Goal: Task Accomplishment & Management: Manage account settings

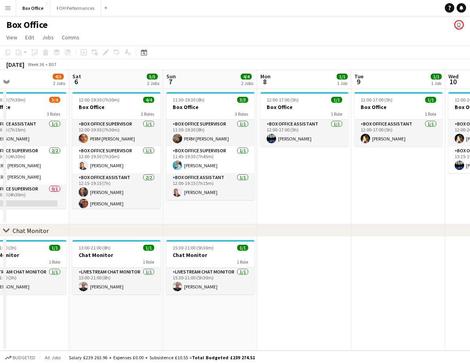
scroll to position [0, 295]
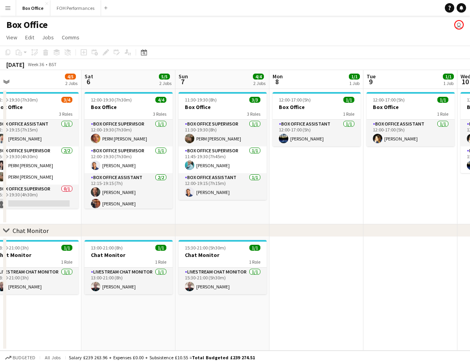
drag, startPoint x: 321, startPoint y: 203, endPoint x: 333, endPoint y: 202, distance: 12.3
click at [333, 202] on app-calendar-viewport "Tue 2 2/2 1 Job Wed 3 1/1 1 Job Thu 4 2/2 1 Job Fri 5 4/5 2 Jobs Sat 6 5/5 2 Jo…" at bounding box center [235, 210] width 470 height 281
click at [369, 290] on app-date-cell at bounding box center [411, 294] width 94 height 114
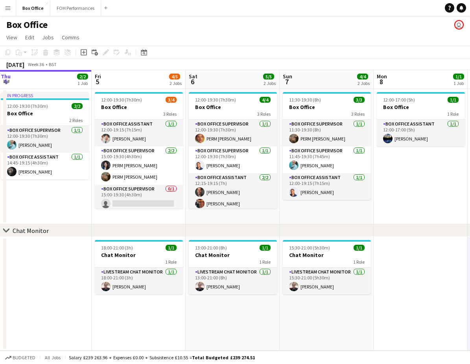
scroll to position [0, 174]
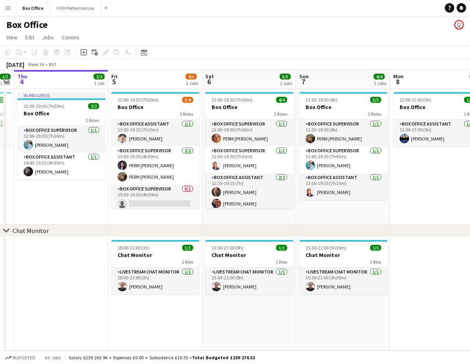
drag, startPoint x: 355, startPoint y: 207, endPoint x: 409, endPoint y: 192, distance: 55.9
click at [409, 192] on app-calendar-viewport "Tue 2 2/2 1 Job Wed 3 1/1 1 Job Thu 4 2/2 1 Job Fri 5 4/5 2 Jobs Sat 6 5/5 2 Jo…" at bounding box center [235, 210] width 470 height 281
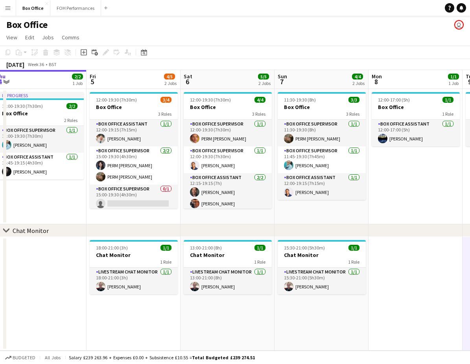
scroll to position [0, 225]
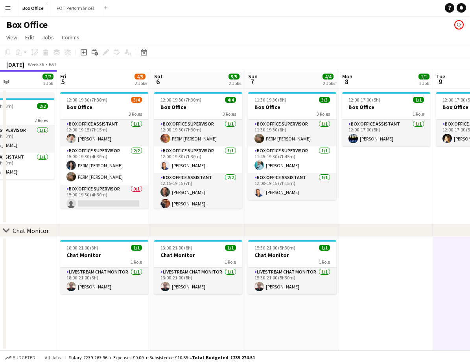
drag, startPoint x: 231, startPoint y: 219, endPoint x: 179, endPoint y: 215, distance: 51.3
click at [179, 215] on app-calendar-viewport "Tue 2 2/2 1 Job Wed 3 1/1 1 Job Thu 4 2/2 1 Job Fri 5 4/5 2 Jobs Sat 6 5/5 2 Jo…" at bounding box center [235, 210] width 470 height 281
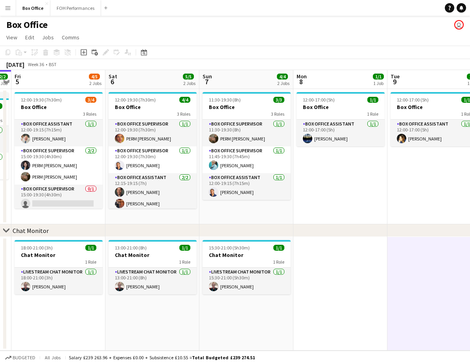
drag, startPoint x: 296, startPoint y: 218, endPoint x: 169, endPoint y: 219, distance: 127.1
click at [170, 225] on div "chevron-right Chat Monitor Tue 2 2/2 1 Job Wed 3 1/1 1 Job Thu 4 2/2 1 Job Fri …" at bounding box center [235, 210] width 470 height 281
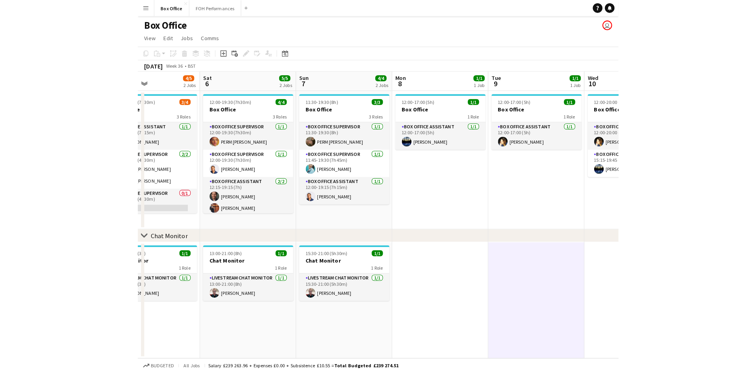
scroll to position [0, 250]
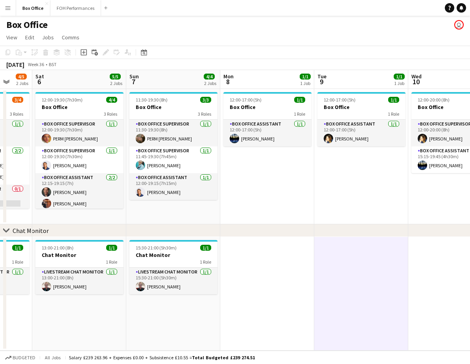
drag, startPoint x: 338, startPoint y: 203, endPoint x: 164, endPoint y: 227, distance: 176.3
click at [164, 227] on div "chevron-right Chat Monitor Wed 3 1/1 1 Job Thu 4 2/2 1 Job Fri 5 4/5 2 Jobs Sat…" at bounding box center [235, 210] width 470 height 281
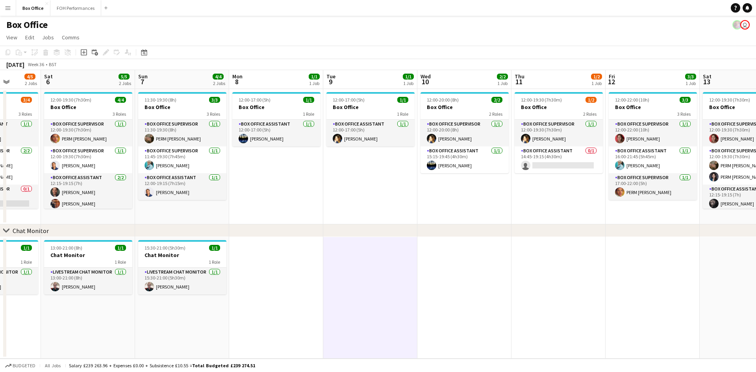
scroll to position [0, 192]
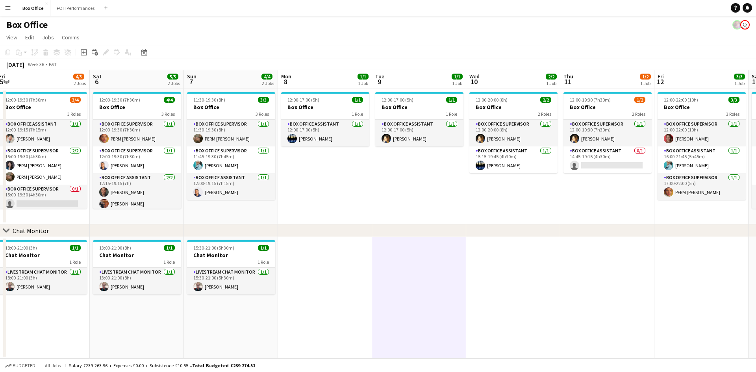
drag, startPoint x: 333, startPoint y: 203, endPoint x: 390, endPoint y: 211, distance: 57.7
click at [390, 211] on app-calendar-viewport "Wed 3 1/1 1 Job Thu 4 2/2 1 Job Fri 5 4/5 2 Jobs Sat 6 5/5 2 Jobs Sun 7 4/4 2 J…" at bounding box center [378, 214] width 756 height 289
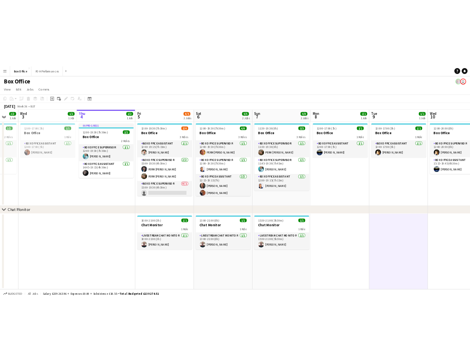
scroll to position [0, 168]
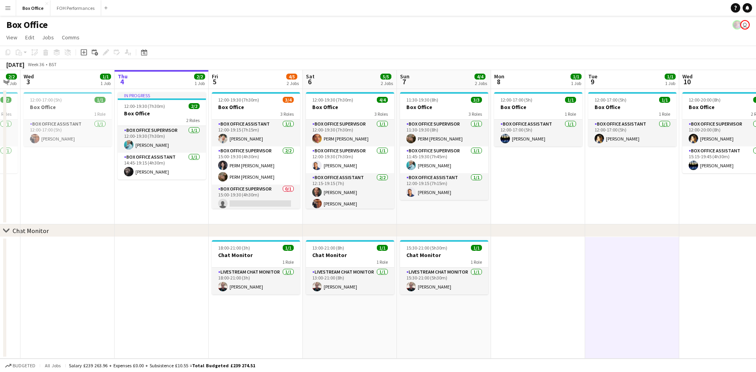
drag, startPoint x: 374, startPoint y: 220, endPoint x: 428, endPoint y: 236, distance: 56.8
click at [428, 236] on div "chevron-right Chat Monitor Mon 1 0/1 1 Job Tue 2 2/2 1 Job Wed 3 1/1 1 Job Thu …" at bounding box center [378, 214] width 756 height 289
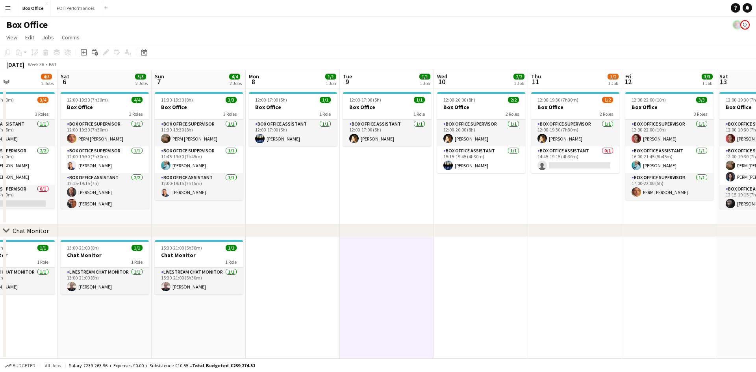
scroll to position [0, 368]
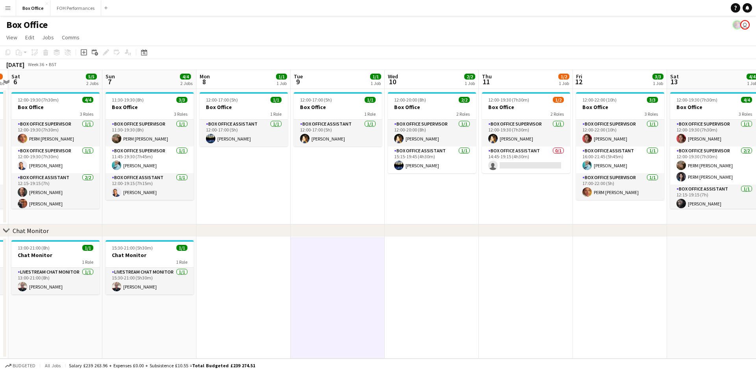
drag, startPoint x: 670, startPoint y: 175, endPoint x: 281, endPoint y: 184, distance: 388.6
click at [281, 184] on app-calendar-viewport "Tue 2 2/2 1 Job Wed 3 1/1 1 Job Thu 4 2/2 1 Job Fri 5 4/5 2 Jobs Sat 6 5/5 2 Jo…" at bounding box center [378, 214] width 756 height 289
drag, startPoint x: 545, startPoint y: 226, endPoint x: 318, endPoint y: 224, distance: 226.3
click at [318, 224] on div "chevron-right Chat Monitor Tue 2 2/2 1 Job Wed 3 1/1 1 Job Thu 4 2/2 1 Job Fri …" at bounding box center [378, 214] width 756 height 289
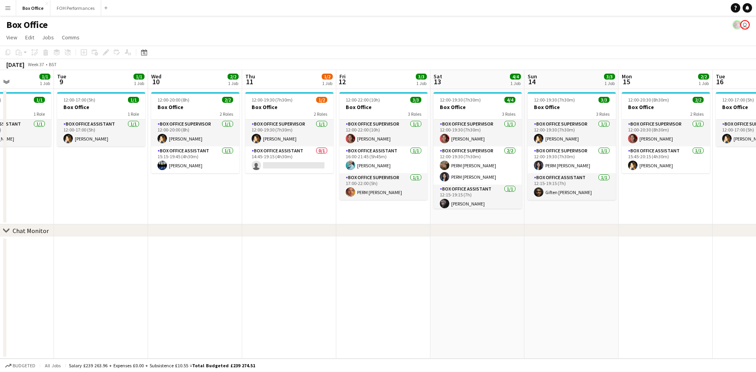
scroll to position [0, 229]
drag, startPoint x: 440, startPoint y: 202, endPoint x: 203, endPoint y: 199, distance: 237.8
click at [203, 199] on app-calendar-viewport "Sat 6 5/5 2 Jobs Sun 7 4/4 2 Jobs Mon 8 1/1 1 Job Tue 9 1/1 1 Job Wed 10 2/2 1 …" at bounding box center [378, 214] width 756 height 289
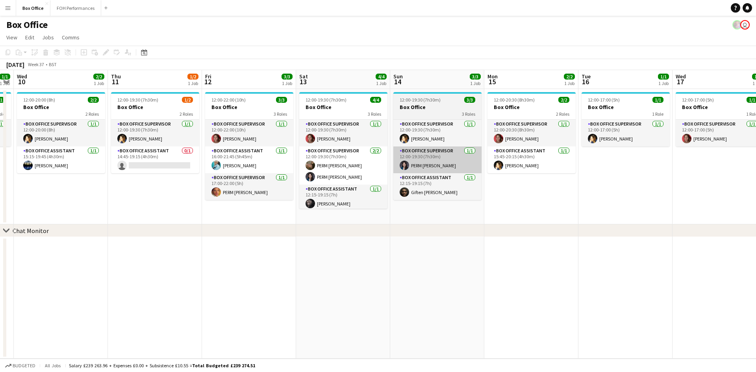
drag, startPoint x: 634, startPoint y: 203, endPoint x: 398, endPoint y: 170, distance: 238.9
click at [470, 218] on app-calendar-viewport "Sat 6 5/5 2 Jobs Sun 7 4/4 2 Jobs Mon 8 1/1 1 Job Tue 9 1/1 1 Job Wed 10 2/2 1 …" at bounding box center [378, 214] width 756 height 289
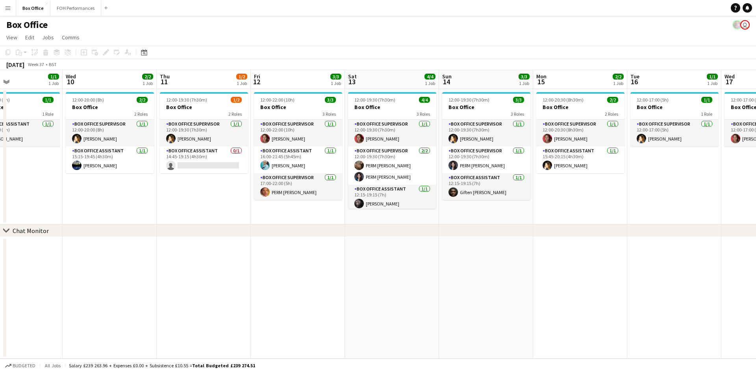
scroll to position [0, 311]
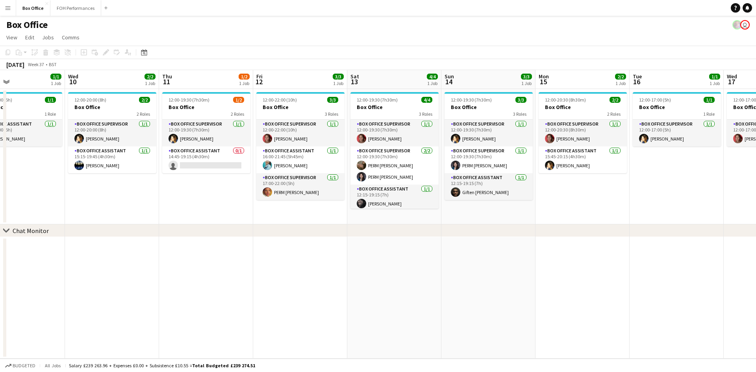
drag, startPoint x: 109, startPoint y: 209, endPoint x: 160, endPoint y: 205, distance: 51.7
click at [160, 205] on app-calendar-viewport "Sat 6 5/5 2 Jobs Sun 7 4/4 2 Jobs Mon 8 1/1 1 Job Tue 9 1/1 1 Job Wed 10 2/2 1 …" at bounding box center [378, 214] width 756 height 289
drag, startPoint x: 169, startPoint y: 228, endPoint x: 275, endPoint y: 216, distance: 106.1
click at [285, 228] on div "chevron-right Chat Monitor" at bounding box center [378, 230] width 756 height 13
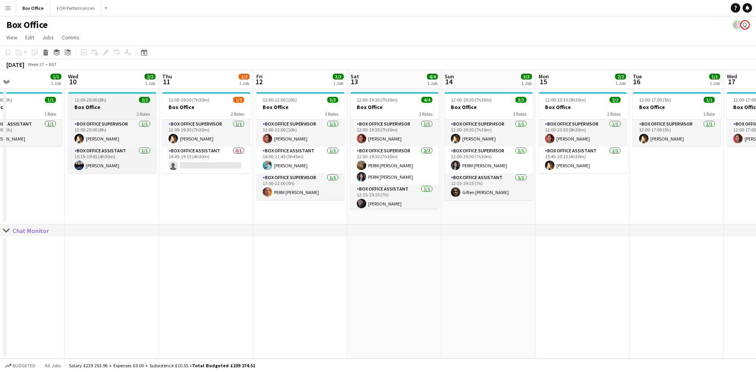
click at [92, 114] on div "2 Roles" at bounding box center [112, 114] width 88 height 6
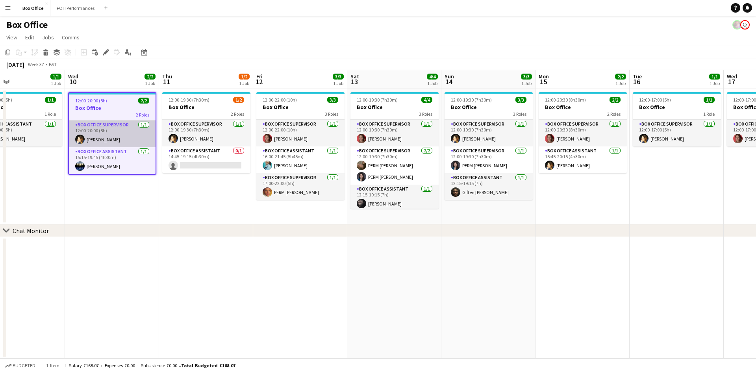
scroll to position [0, 312]
click at [98, 132] on app-card-role "Box Office Supervisor [DATE] 12:00-20:00 (8h) [PERSON_NAME]" at bounding box center [111, 133] width 87 height 27
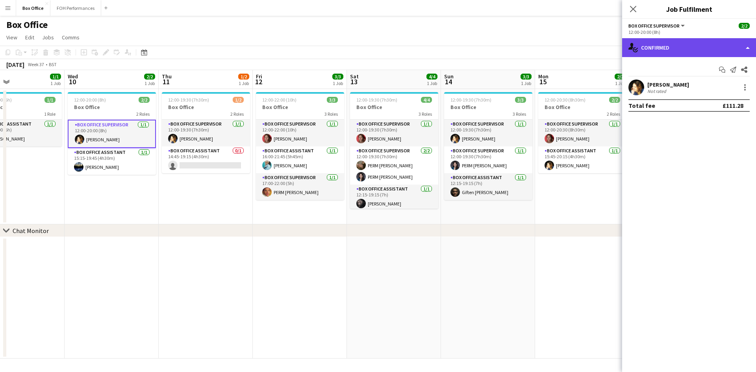
click at [470, 49] on div "single-neutral-actions-check-2 Confirmed" at bounding box center [689, 47] width 134 height 19
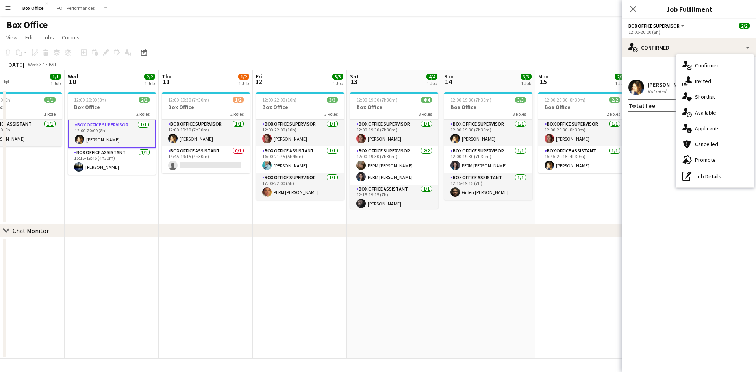
click at [470, 170] on div "pen-write Job Details" at bounding box center [715, 176] width 78 height 16
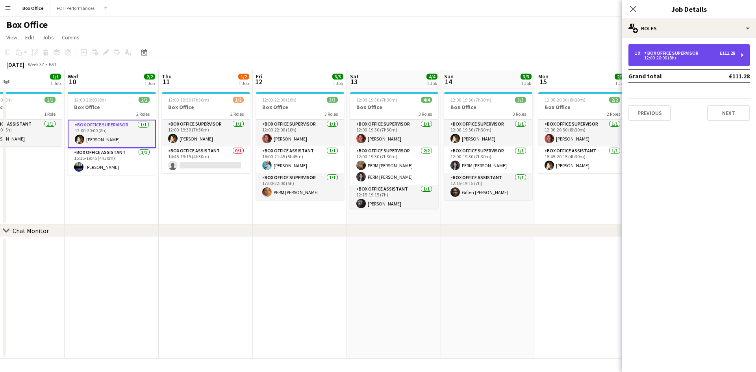
click at [470, 54] on div "Box Office Supervisor" at bounding box center [672, 53] width 57 height 6
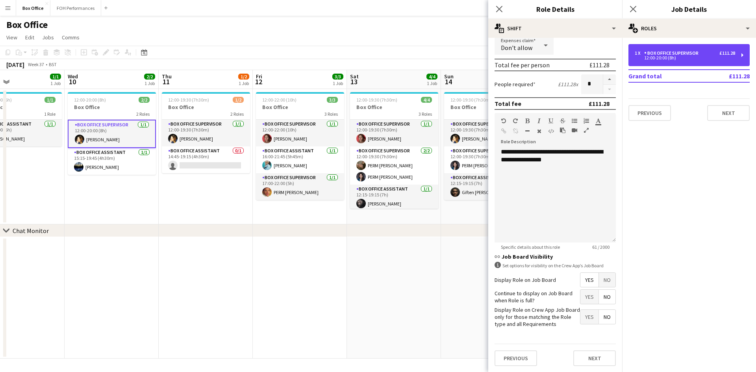
scroll to position [161, 0]
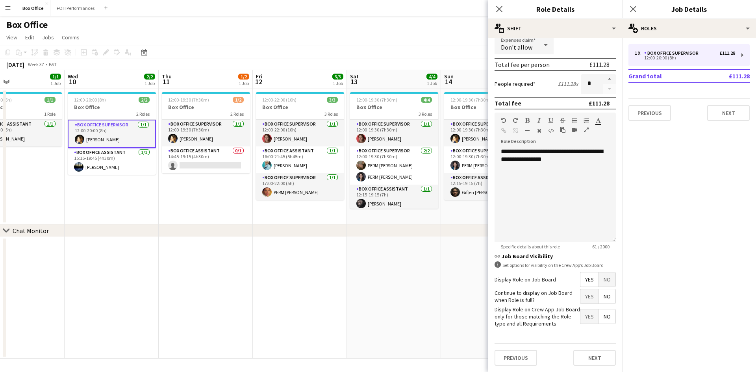
click at [335, 272] on app-date-cell at bounding box center [300, 298] width 94 height 122
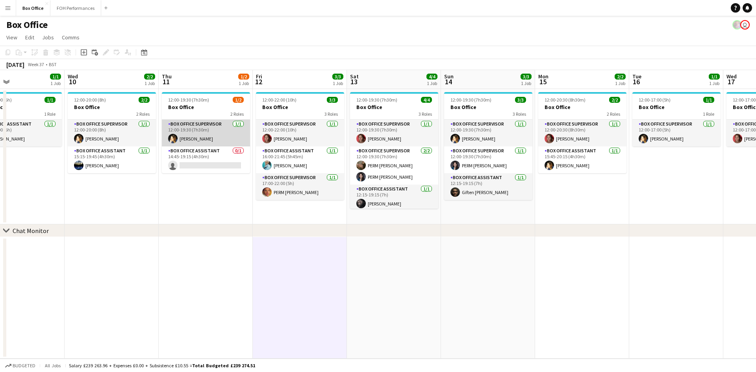
click at [201, 129] on app-card-role "Box Office Supervisor [DATE] 12:00-19:30 (7h30m) [PERSON_NAME]" at bounding box center [206, 133] width 88 height 27
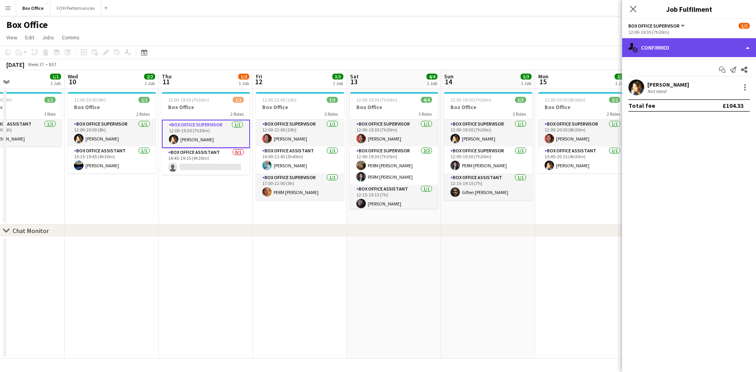
click at [470, 50] on div "single-neutral-actions-check-2 Confirmed" at bounding box center [689, 47] width 134 height 19
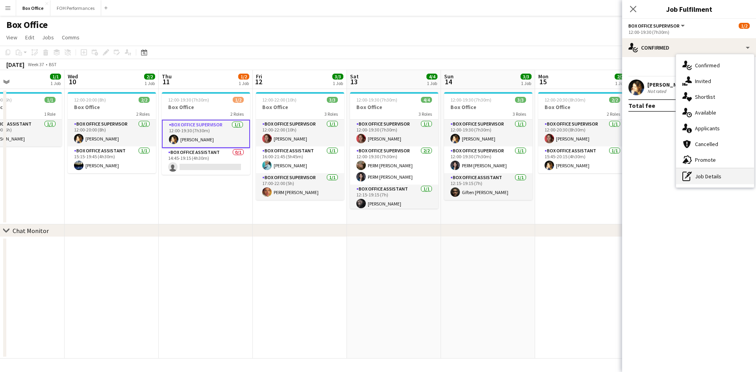
click at [470, 174] on div "pen-write Job Details" at bounding box center [715, 176] width 78 height 16
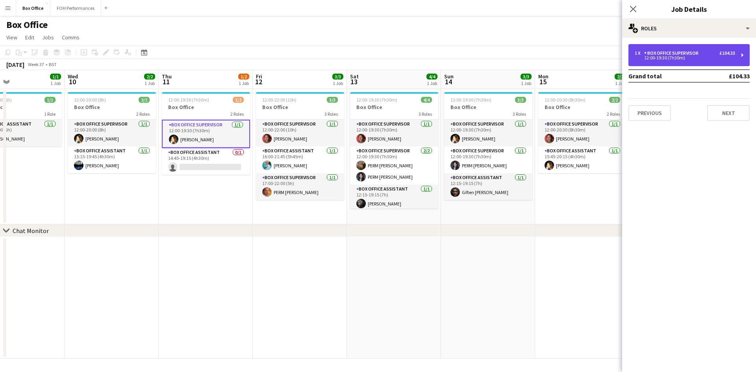
click at [470, 52] on div "Box Office Supervisor" at bounding box center [672, 53] width 57 height 6
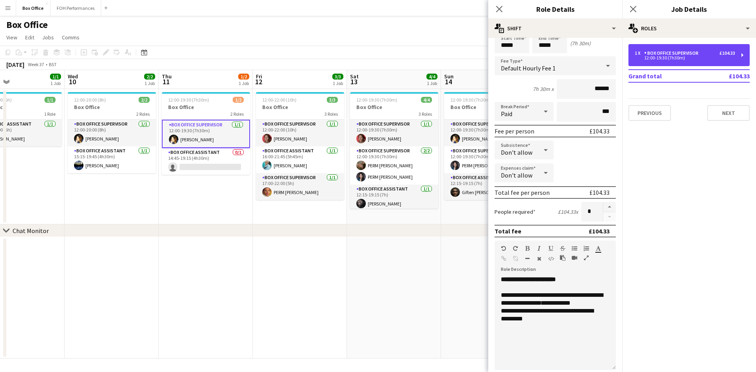
scroll to position [79, 0]
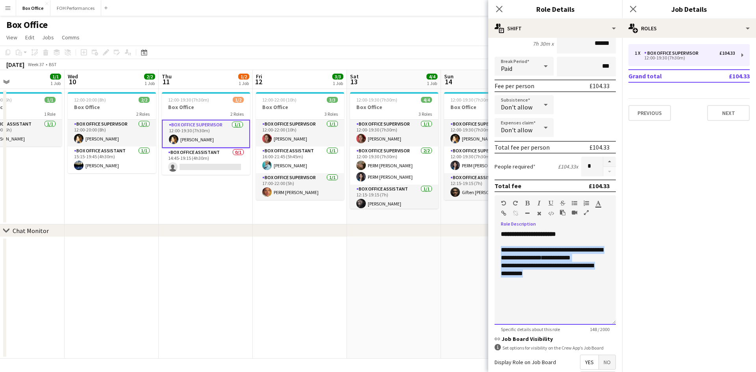
drag, startPoint x: 548, startPoint y: 277, endPoint x: 498, endPoint y: 252, distance: 56.7
click at [470, 252] on div "**********" at bounding box center [554, 277] width 121 height 94
copy div "**********"
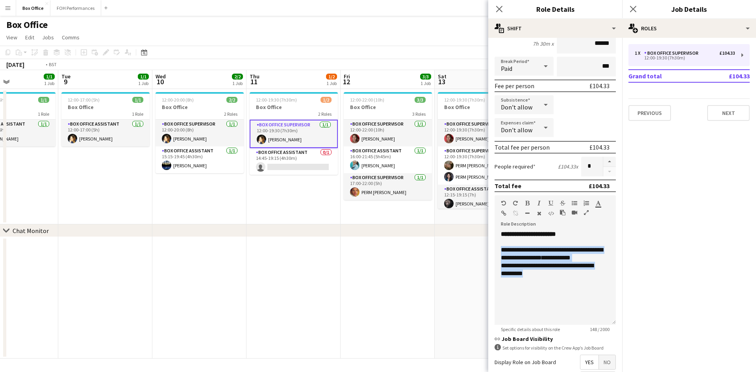
drag, startPoint x: 130, startPoint y: 207, endPoint x: 367, endPoint y: 185, distance: 237.9
click at [367, 185] on app-calendar-viewport "Sat 6 5/5 2 Jobs Sun 7 4/4 2 Jobs Mon 8 1/1 1 Job Tue 9 1/1 1 Job Wed 10 2/2 1 …" at bounding box center [378, 214] width 756 height 289
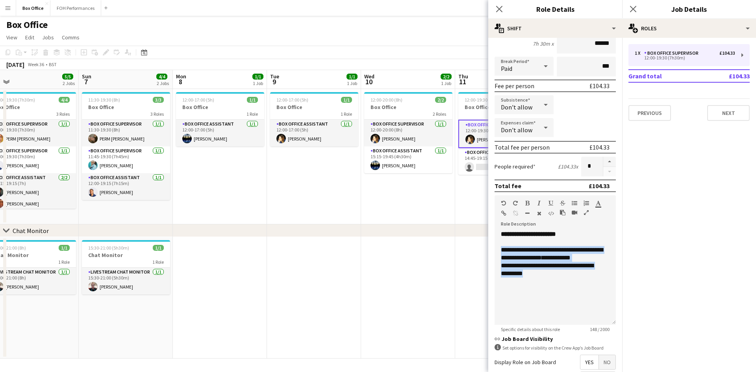
drag, startPoint x: 194, startPoint y: 200, endPoint x: 317, endPoint y: 182, distance: 124.5
click at [319, 181] on app-calendar-viewport "Thu 4 2/2 1 Job Fri 5 4/5 2 Jobs Sat 6 5/5 2 Jobs Sun 7 4/4 2 Jobs Mon 8 1/1 1 …" at bounding box center [378, 214] width 756 height 289
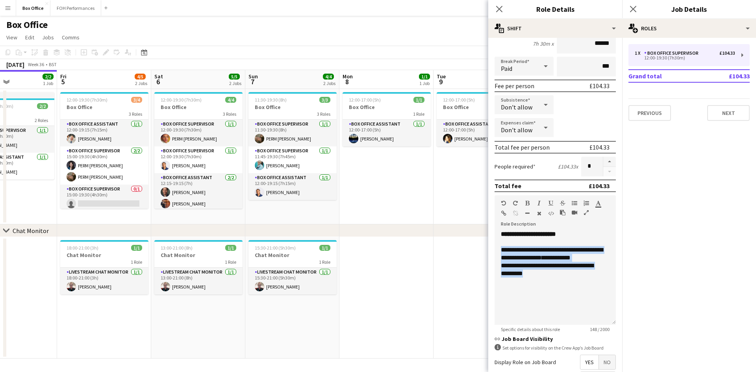
drag, startPoint x: 126, startPoint y: 220, endPoint x: 301, endPoint y: 193, distance: 177.1
click at [301, 193] on app-calendar-viewport "Tue 2 2/2 1 Job Wed 3 1/1 1 Job Thu 4 2/2 1 Job Fri 5 4/5 2 Jobs Sat 6 5/5 2 Jo…" at bounding box center [378, 214] width 756 height 289
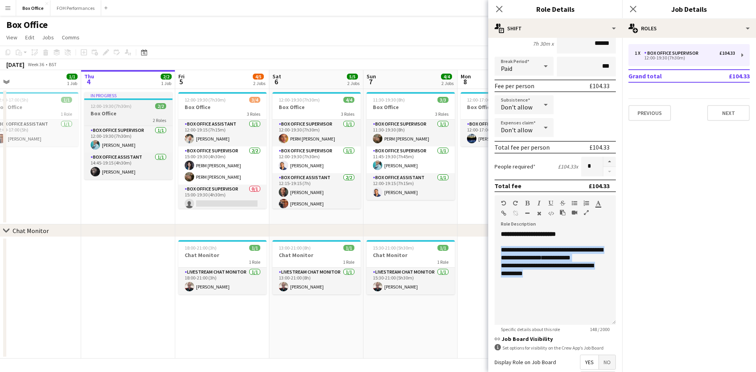
click at [112, 122] on div "2 Roles" at bounding box center [128, 120] width 88 height 6
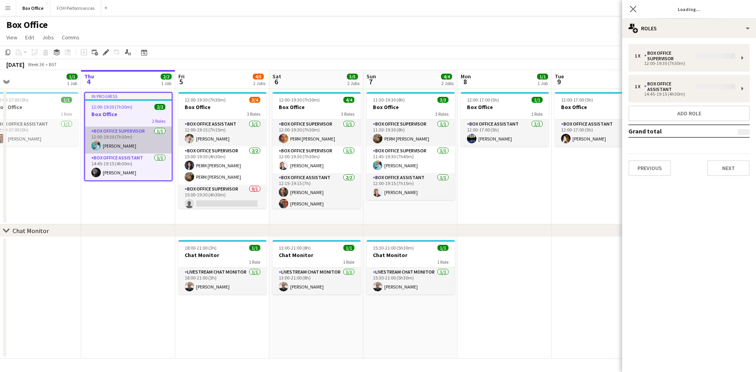
click at [122, 143] on app-card-role "Box Office Supervisor [DATE] 12:00-19:30 (7h30m) [PERSON_NAME]" at bounding box center [128, 140] width 87 height 27
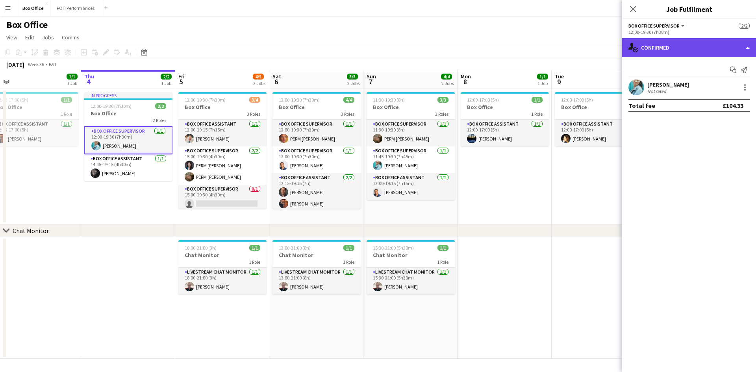
click at [470, 46] on div "single-neutral-actions-check-2 Confirmed" at bounding box center [689, 47] width 134 height 19
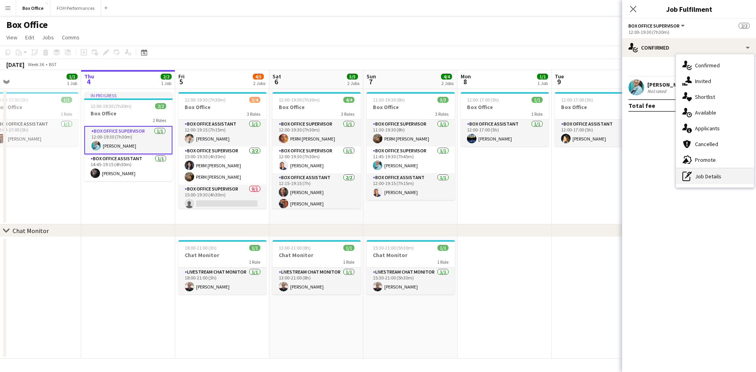
click at [470, 172] on div "pen-write Job Details" at bounding box center [715, 176] width 78 height 16
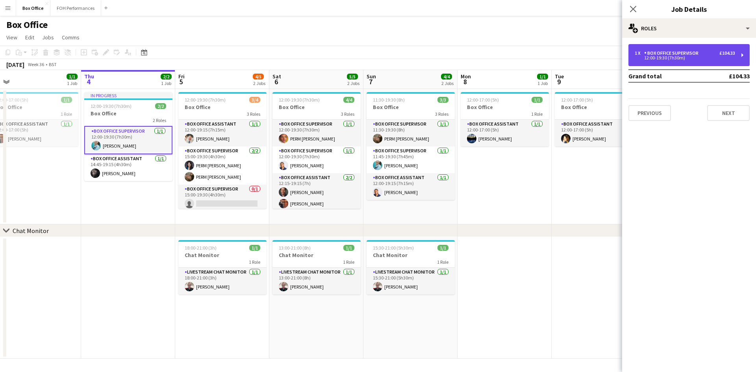
click at [470, 50] on div "1 x Box Office Supervisor £104.33 12:00-19:30 (7h30m)" at bounding box center [688, 55] width 121 height 22
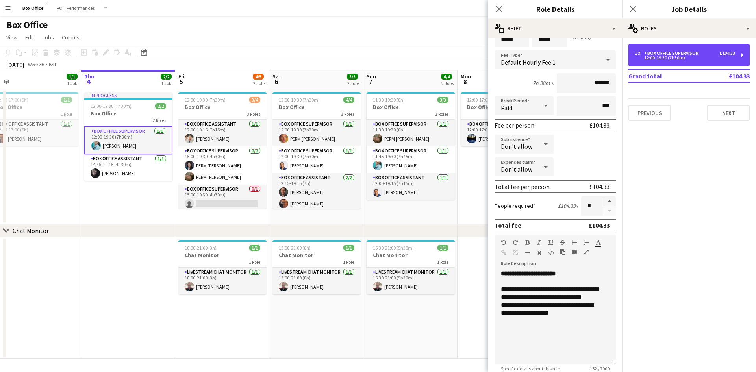
scroll to position [79, 0]
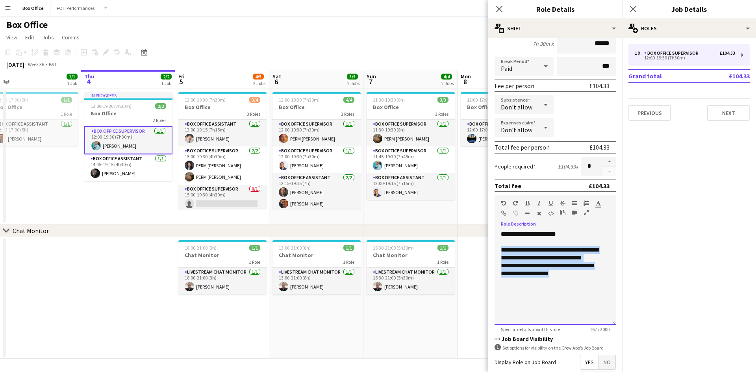
drag, startPoint x: 584, startPoint y: 277, endPoint x: 498, endPoint y: 251, distance: 89.7
click at [470, 251] on div "**********" at bounding box center [554, 277] width 121 height 94
copy div "**********"
click at [216, 128] on app-card-role "Box Office Assistant [DATE] 12:00-19:15 (7h15m) [PERSON_NAME]" at bounding box center [222, 133] width 88 height 27
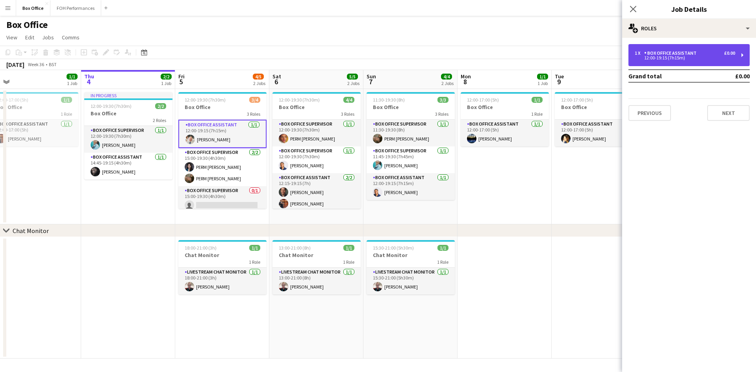
click at [470, 50] on div "1 x Box Office Assistant £0.00 12:00-19:15 (7h15m)" at bounding box center [688, 55] width 121 height 22
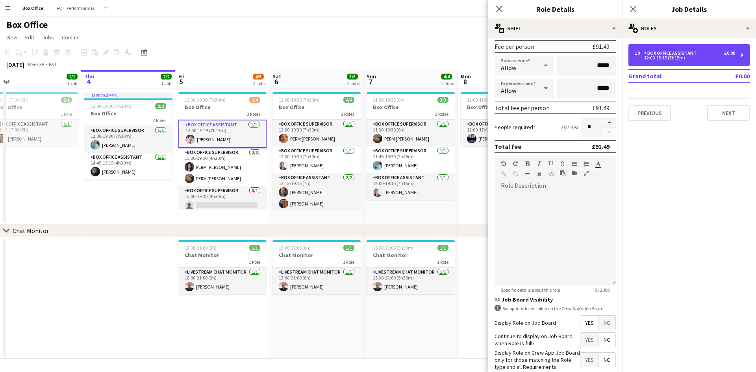
scroll to position [0, 0]
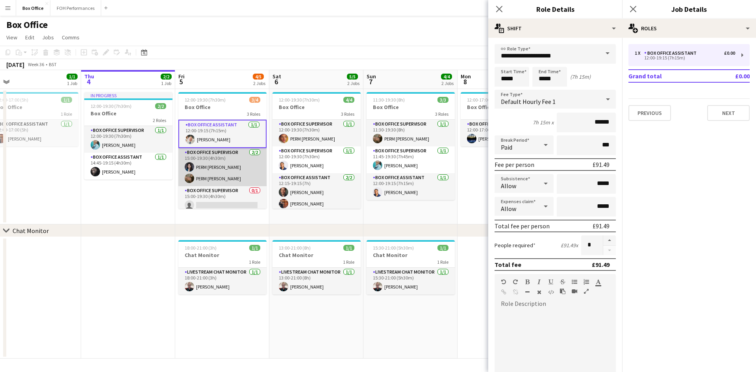
click at [208, 154] on app-card-role "Box Office Supervisor [DATE] 15:00-19:30 (4h30m) PERM [PERSON_NAME] PERM [PERSO…" at bounding box center [222, 167] width 88 height 38
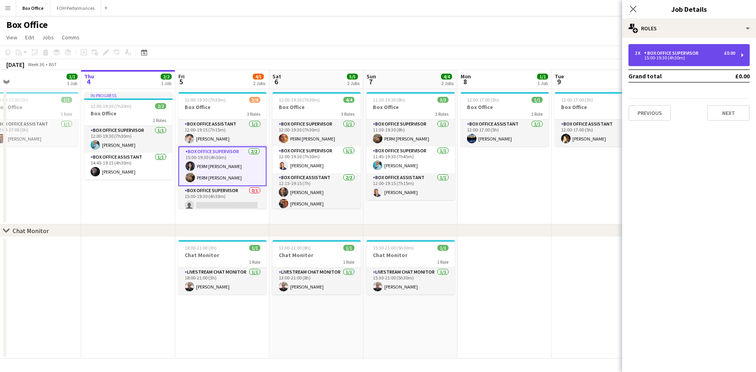
click at [470, 57] on div "15:00-19:30 (4h30m)" at bounding box center [684, 58] width 100 height 4
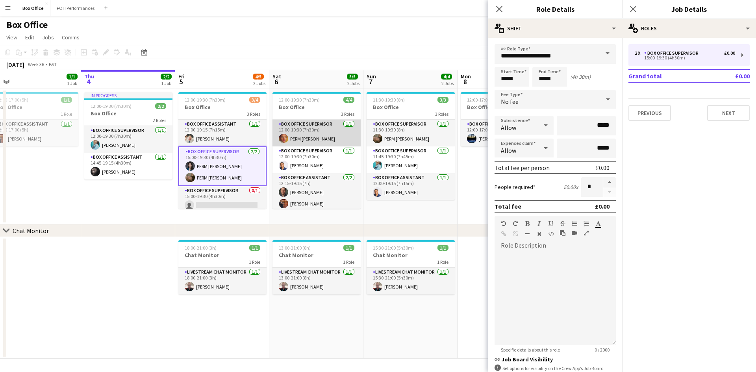
click at [302, 123] on app-card-role "Box Office Supervisor [DATE] 12:00-19:30 (7h30m) PERM [PERSON_NAME]" at bounding box center [316, 133] width 88 height 27
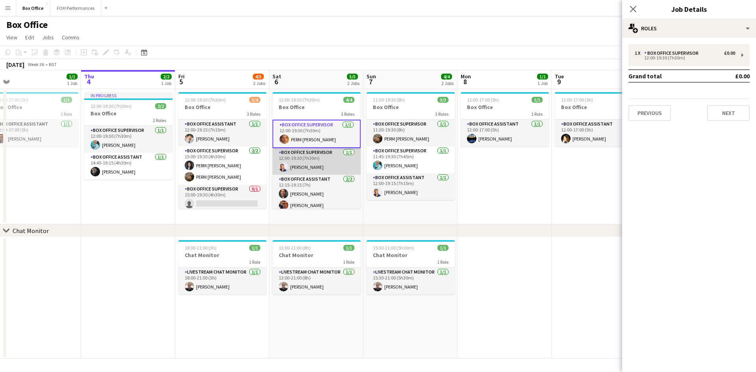
click at [313, 156] on app-card-role "Box Office Supervisor [DATE] 12:00-19:30 (7h30m) [PERSON_NAME]" at bounding box center [316, 161] width 88 height 27
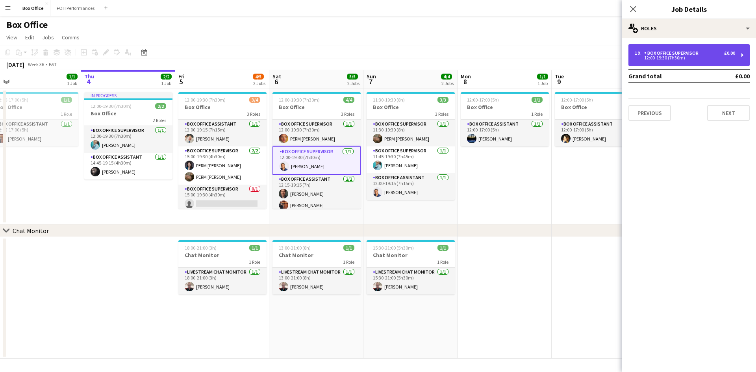
click at [470, 65] on div "1 x Box Office Supervisor £0.00 12:00-19:30 (7h30m)" at bounding box center [688, 55] width 121 height 22
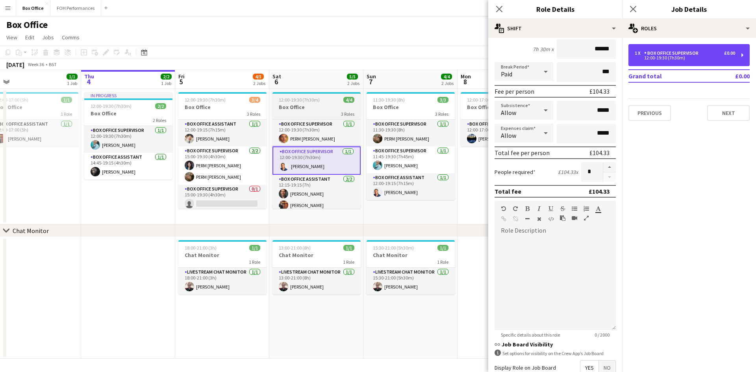
scroll to position [4, 0]
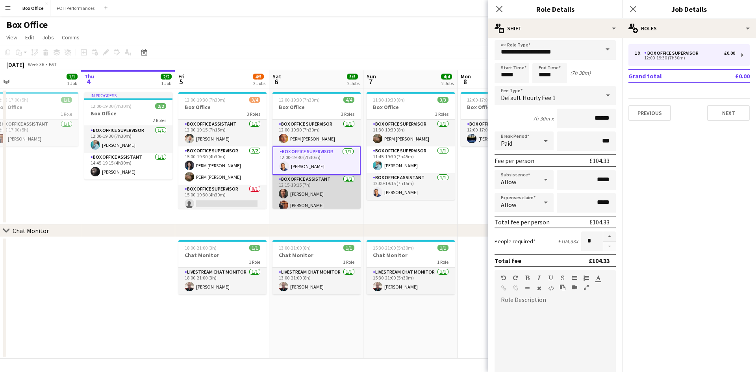
click at [300, 196] on app-card-role "Box Office Assistant [DATE] 12:15-19:15 (7h) [PERSON_NAME] [PERSON_NAME]" at bounding box center [316, 194] width 88 height 38
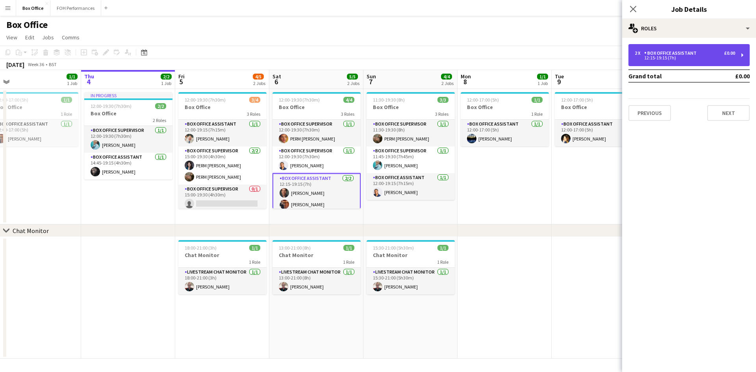
click at [470, 55] on div "Box Office Assistant" at bounding box center [671, 53] width 55 height 6
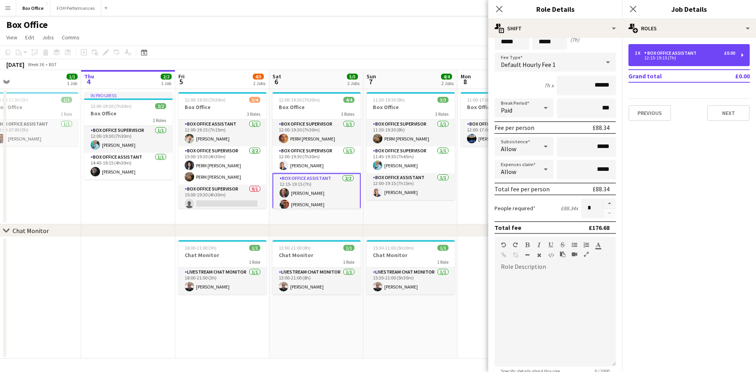
scroll to position [79, 0]
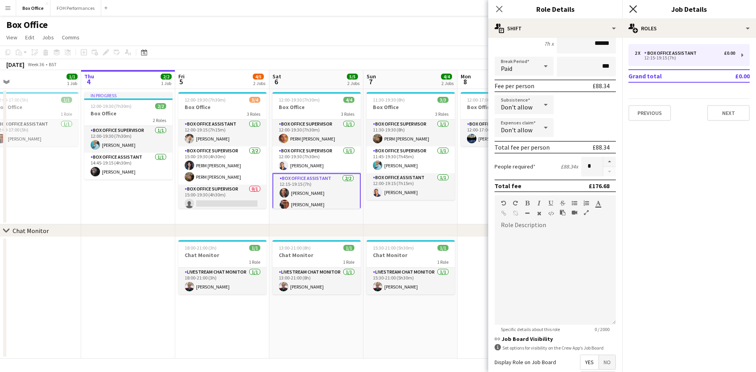
click at [470, 10] on icon "Close pop-in" at bounding box center [632, 8] width 7 height 7
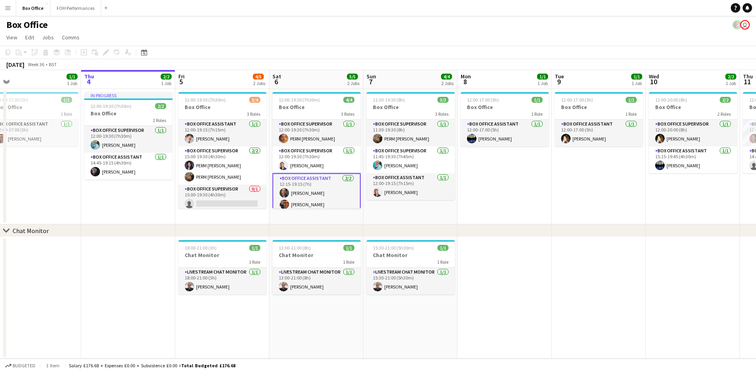
click at [195, 312] on app-date-cell "18:00-21:00 (3h) 1/1 Chat Monitor 1 Role Livestream Chat Monitor [DATE] 18:00-2…" at bounding box center [222, 298] width 94 height 122
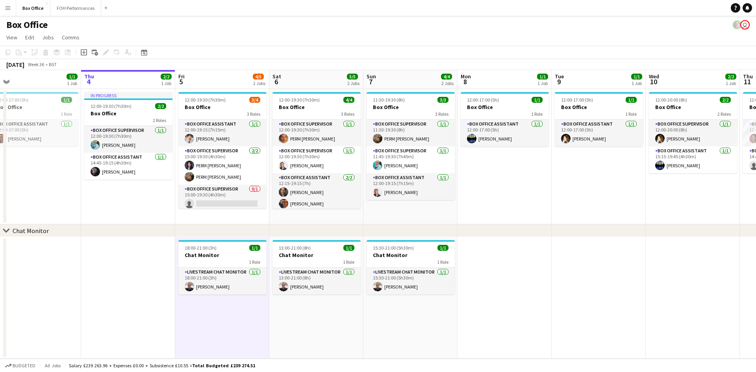
click at [470, 179] on app-date-cell "12:00-17:00 (5h) 1/1 Box Office 1 Role Box Office Assistant [DATE] 12:00-17:00 …" at bounding box center [504, 156] width 94 height 135
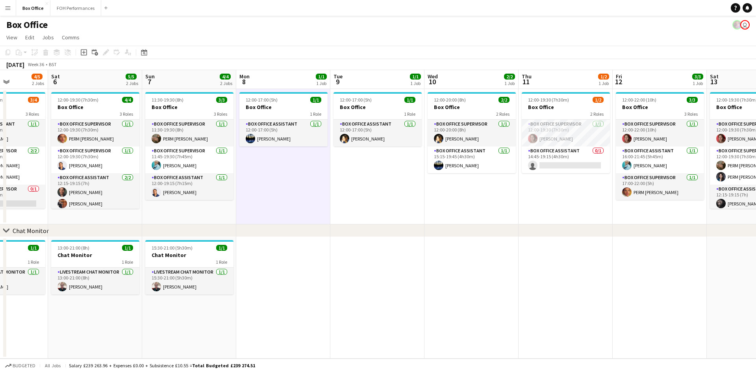
drag, startPoint x: 651, startPoint y: 192, endPoint x: 429, endPoint y: 215, distance: 222.3
click at [429, 215] on app-calendar-viewport "Wed 3 1/1 1 Job Thu 4 2/2 1 Job Fri 5 4/5 2 Jobs Sat 6 5/5 2 Jobs Sun 7 4/4 2 J…" at bounding box center [378, 214] width 756 height 289
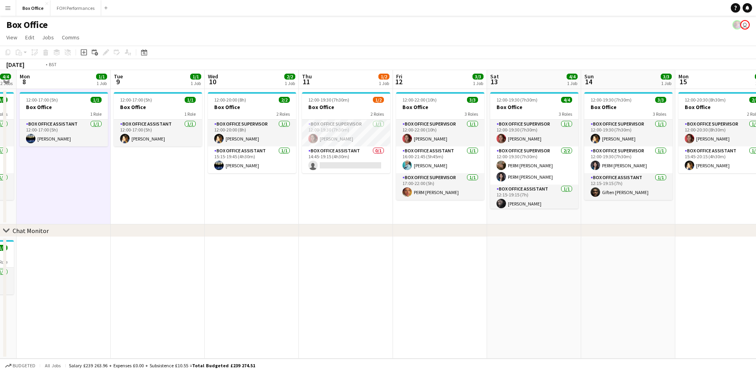
scroll to position [0, 249]
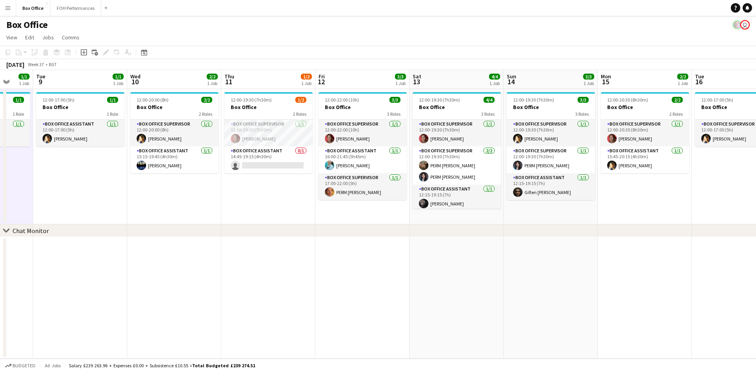
drag, startPoint x: 564, startPoint y: 187, endPoint x: 267, endPoint y: 214, distance: 298.4
click at [267, 214] on app-calendar-viewport "Sat 6 5/5 2 Jobs Sun 7 4/4 2 Jobs Mon 8 1/1 1 Job Tue 9 1/1 1 Job Wed 10 2/2 1 …" at bounding box center [378, 214] width 756 height 289
click at [290, 138] on app-card-role "Box Office Supervisor [DATE] 12:00-19:30 (7h30m) Solomia Dzhurovska" at bounding box center [268, 133] width 88 height 27
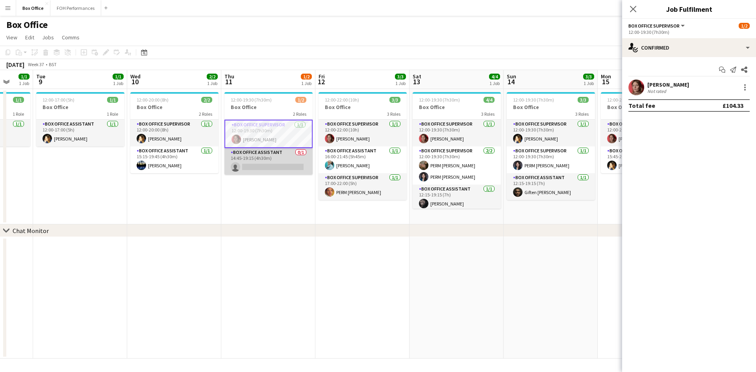
click at [293, 164] on app-card-role "Box Office Assistant 0/1 14:45-19:15 (4h30m) single-neutral-actions" at bounding box center [268, 161] width 88 height 27
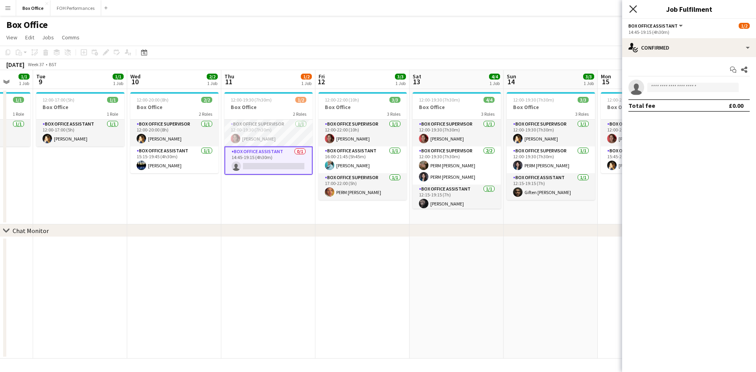
click at [470, 10] on icon at bounding box center [632, 8] width 7 height 7
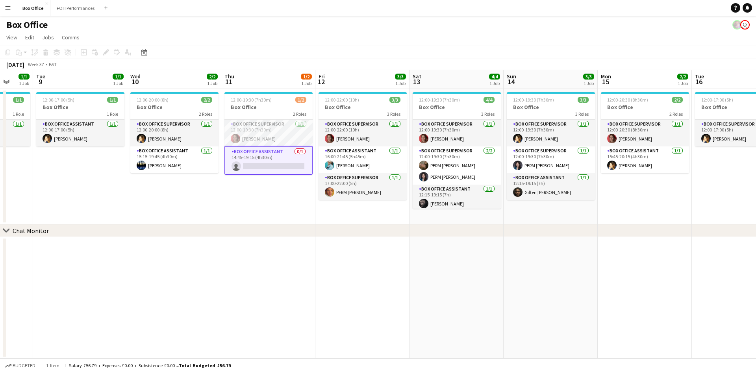
click at [470, 25] on app-user-avatar at bounding box center [736, 24] width 9 height 9
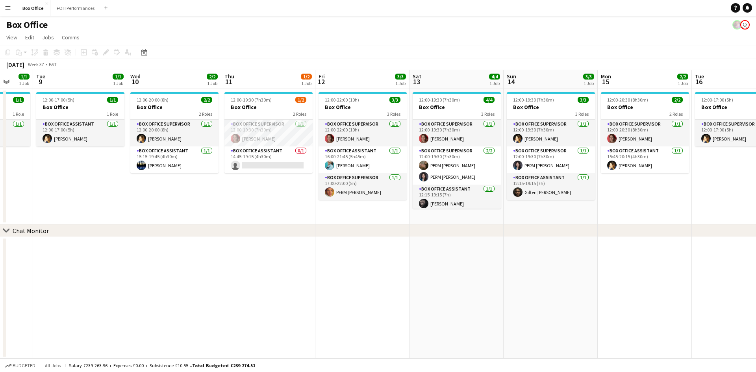
click at [470, 252] on app-date-cell at bounding box center [644, 298] width 94 height 122
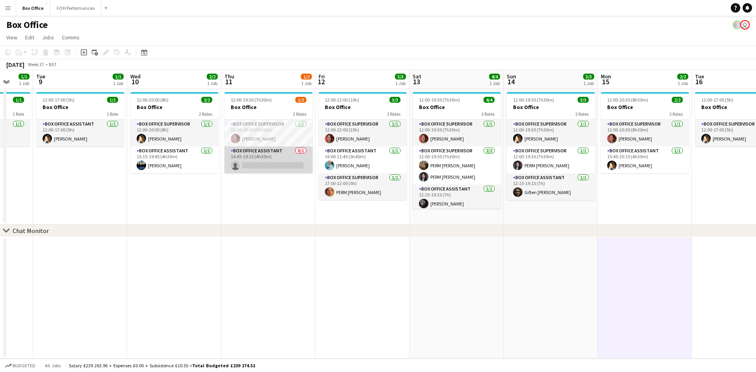
drag, startPoint x: 276, startPoint y: 124, endPoint x: 237, endPoint y: 165, distance: 56.5
click at [238, 168] on app-card-role "Box Office Assistant 0/1 14:45-19:15 (4h30m) single-neutral-actions" at bounding box center [268, 159] width 88 height 27
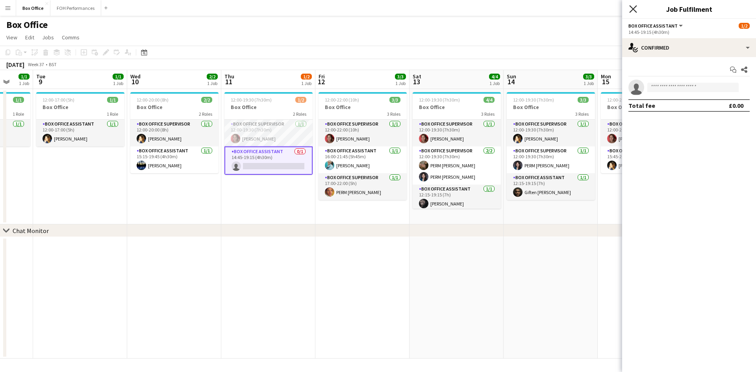
click at [470, 6] on icon "Close pop-in" at bounding box center [632, 8] width 7 height 7
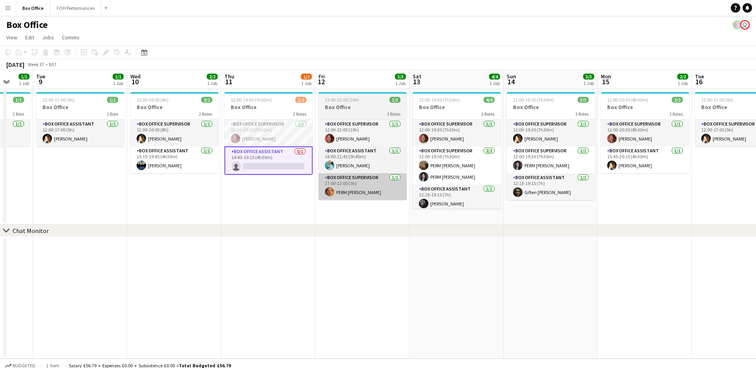
drag, startPoint x: 220, startPoint y: 225, endPoint x: 406, endPoint y: 192, distance: 189.2
click at [407, 192] on div "chevron-right Chat Monitor Sat 6 5/5 2 Jobs Sun 7 4/4 2 Jobs Mon 8 1/1 1 Job Tu…" at bounding box center [378, 214] width 756 height 289
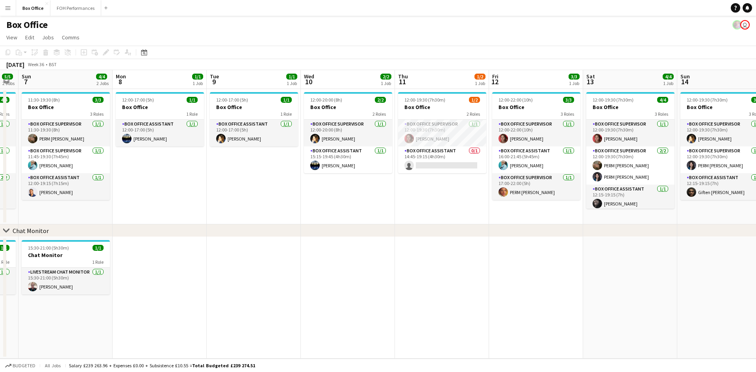
drag, startPoint x: 233, startPoint y: 178, endPoint x: 294, endPoint y: 191, distance: 61.9
click at [410, 184] on app-calendar-viewport "Fri 5 4/5 2 Jobs Sat 6 5/5 2 Jobs Sun 7 4/4 2 Jobs Mon 8 1/1 1 Job Tue 9 1/1 1 …" at bounding box center [378, 214] width 756 height 289
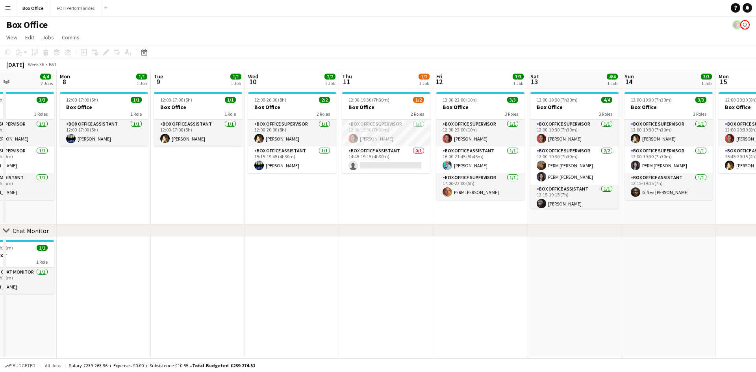
drag, startPoint x: 263, startPoint y: 190, endPoint x: 397, endPoint y: 180, distance: 134.6
click at [397, 180] on app-calendar-viewport "Fri 5 4/5 2 Jobs Sat 6 5/5 2 Jobs Sun 7 4/4 2 Jobs Mon 8 1/1 1 Job Tue 9 1/1 1 …" at bounding box center [378, 214] width 756 height 289
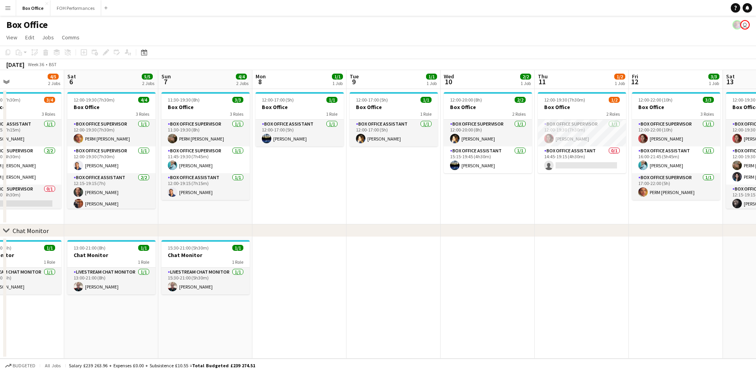
scroll to position [0, 241]
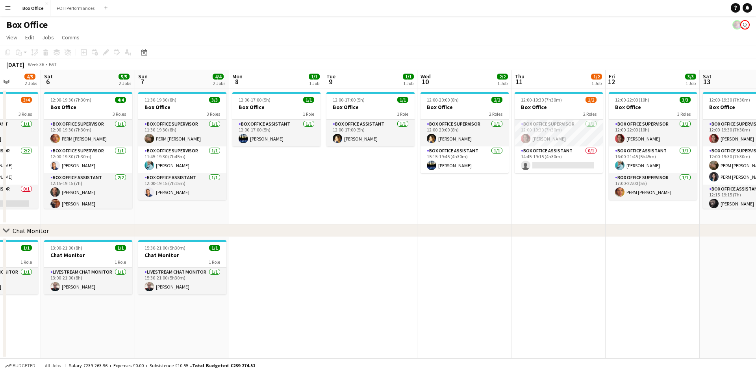
drag, startPoint x: 314, startPoint y: 181, endPoint x: 385, endPoint y: 175, distance: 71.1
click at [385, 175] on app-calendar-viewport "Wed 3 1/1 1 Job Thu 4 2/2 1 Job Fri 5 4/5 2 Jobs Sat 6 5/5 2 Jobs Sun 7 4/4 2 J…" at bounding box center [378, 214] width 756 height 289
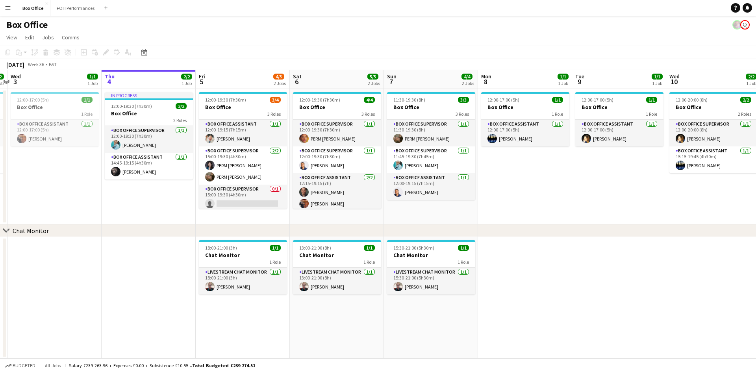
drag, startPoint x: 379, startPoint y: 175, endPoint x: 536, endPoint y: 170, distance: 156.7
click at [470, 170] on app-calendar-viewport "Mon 1 0/1 1 Job Tue 2 2/2 1 Job Wed 3 1/1 1 Job Thu 4 2/2 1 Job Fri 5 4/5 2 Job…" at bounding box center [378, 214] width 756 height 289
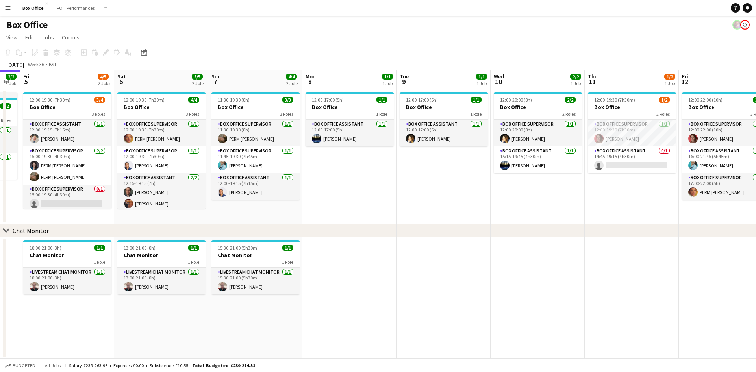
drag, startPoint x: 675, startPoint y: 192, endPoint x: 497, endPoint y: 207, distance: 178.6
click at [470, 207] on app-calendar-viewport "Mon 1 0/1 1 Job Tue 2 2/2 1 Job Wed 3 1/1 1 Job Thu 4 2/2 1 Job Fri 5 4/5 2 Job…" at bounding box center [378, 214] width 756 height 289
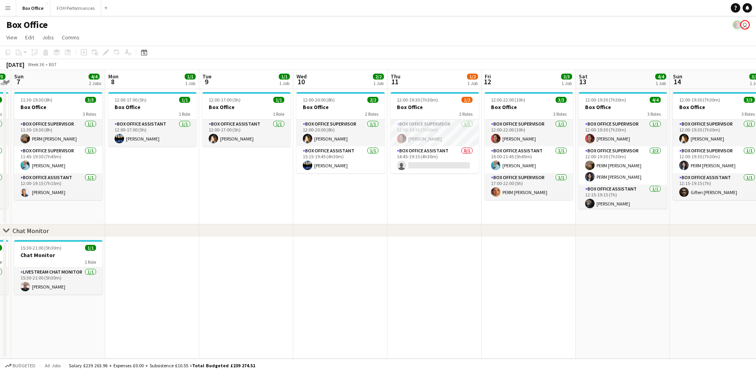
drag, startPoint x: 642, startPoint y: 194, endPoint x: 444, endPoint y: 193, distance: 198.0
click at [444, 195] on app-calendar-viewport "Wed 3 1/1 1 Job Thu 4 2/2 1 Job Fri 5 4/5 2 Jobs Sat 6 5/5 2 Jobs Sun 7 4/4 2 J…" at bounding box center [378, 214] width 756 height 289
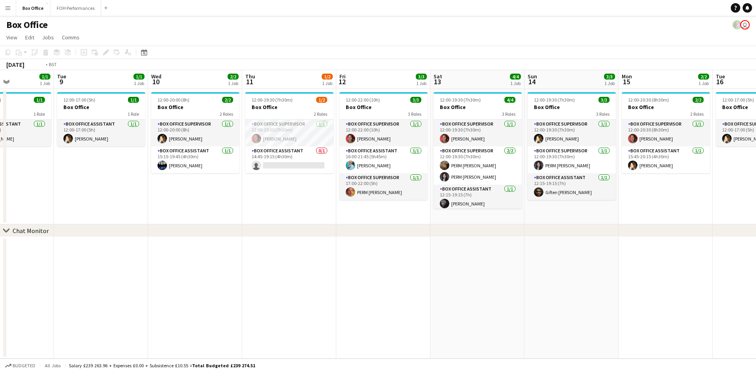
scroll to position [0, 401]
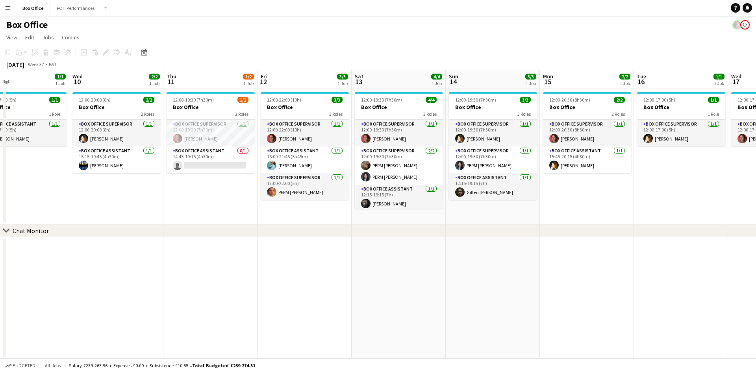
drag, startPoint x: 524, startPoint y: 204, endPoint x: 301, endPoint y: 197, distance: 223.3
click at [301, 197] on app-calendar-viewport "Fri 5 4/5 2 Jobs Sat 6 5/5 2 Jobs Sun 7 4/4 2 Jobs Mon 8 1/1 1 Job Tue 9 1/1 1 …" at bounding box center [378, 214] width 756 height 289
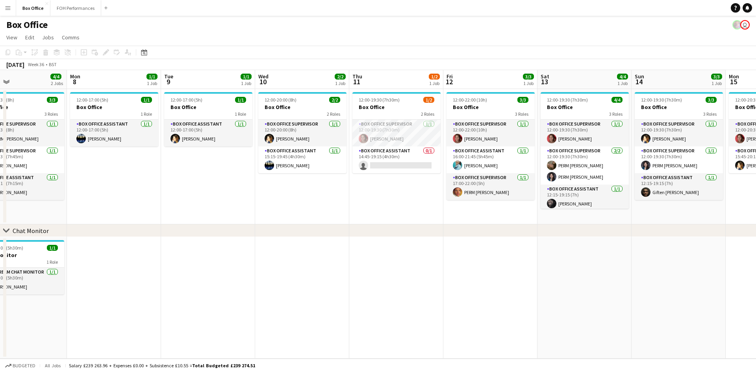
drag, startPoint x: 191, startPoint y: 203, endPoint x: 443, endPoint y: 191, distance: 253.0
click at [470, 187] on app-calendar-viewport "Fri 5 4/5 2 Jobs Sat 6 5/5 2 Jobs Sun 7 4/4 2 Jobs Mon 8 1/1 1 Job Tue 9 1/1 1 …" at bounding box center [378, 214] width 756 height 289
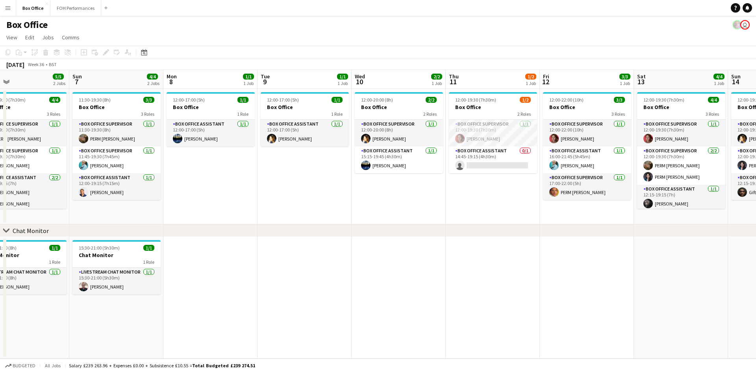
drag, startPoint x: 336, startPoint y: 193, endPoint x: 455, endPoint y: 186, distance: 119.1
click at [455, 186] on app-calendar-viewport "Thu 4 2/2 1 Job Fri 5 4/5 2 Jobs Sat 6 5/5 2 Jobs Sun 7 4/4 2 Jobs Mon 8 1/1 1 …" at bounding box center [378, 214] width 756 height 289
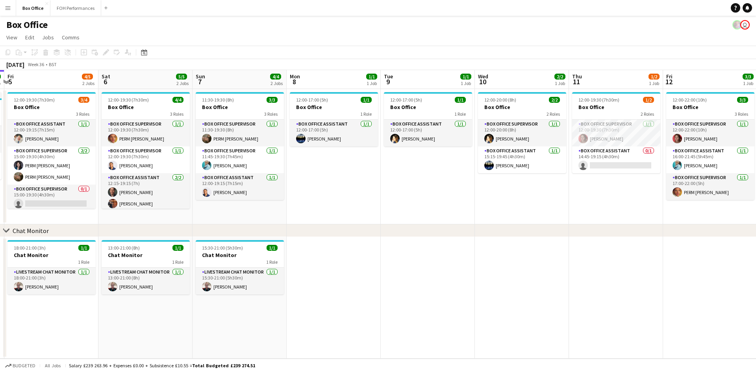
drag, startPoint x: 356, startPoint y: 191, endPoint x: 454, endPoint y: 186, distance: 98.5
click at [454, 186] on app-calendar-viewport "Wed 3 1/1 1 Job Thu 4 2/2 1 Job Fri 5 4/5 2 Jobs Sat 6 5/5 2 Jobs Sun 7 4/4 2 J…" at bounding box center [378, 214] width 756 height 289
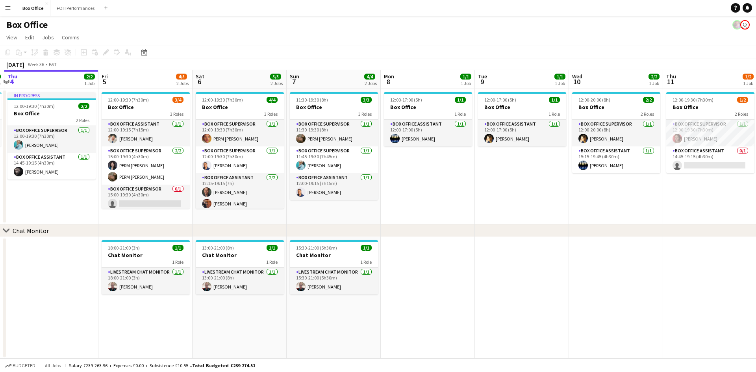
scroll to position [0, 191]
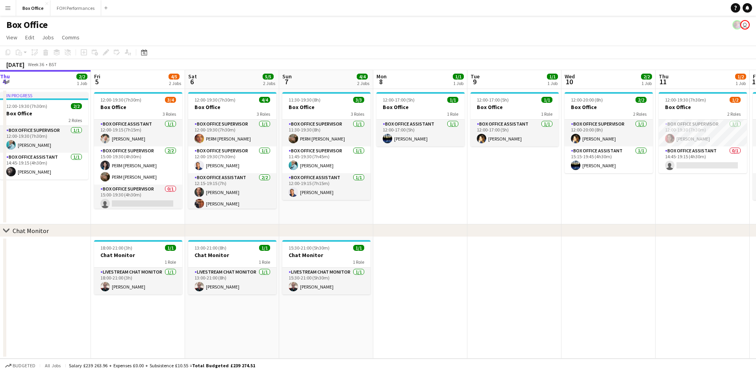
drag, startPoint x: 421, startPoint y: 189, endPoint x: 484, endPoint y: 185, distance: 63.1
click at [470, 185] on app-calendar-viewport "Tue 2 2/2 1 Job Wed 3 1/1 1 Job Thu 4 2/2 1 Job Fri 5 4/5 2 Jobs Sat 6 5/5 2 Jo…" at bounding box center [378, 214] width 756 height 289
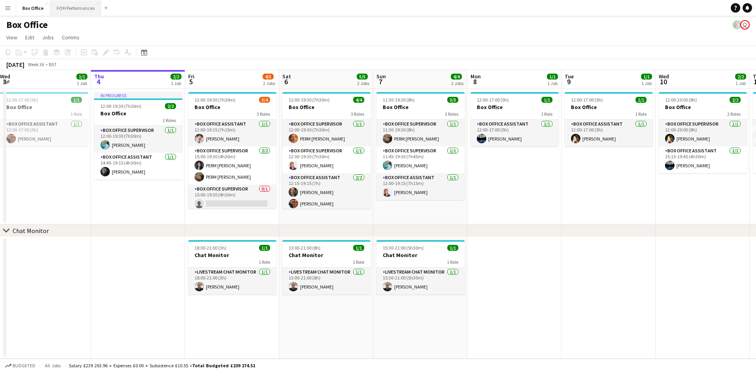
click at [76, 7] on button "FOH Performances Close" at bounding box center [75, 7] width 51 height 15
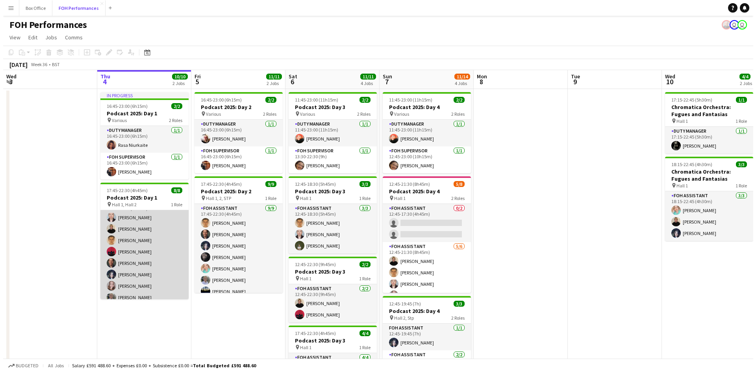
scroll to position [18, 0]
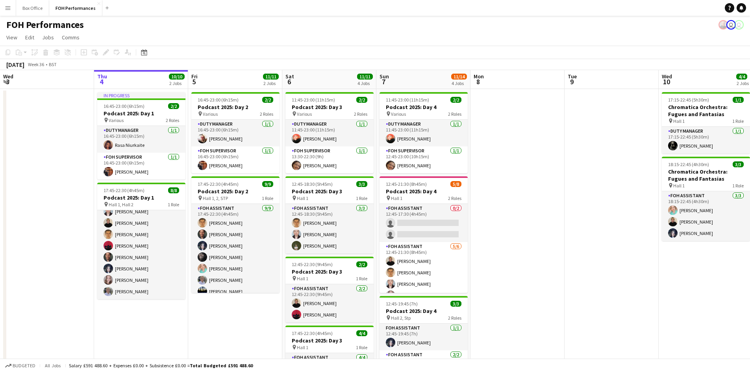
click at [470, 238] on app-date-cell at bounding box center [517, 276] width 94 height 375
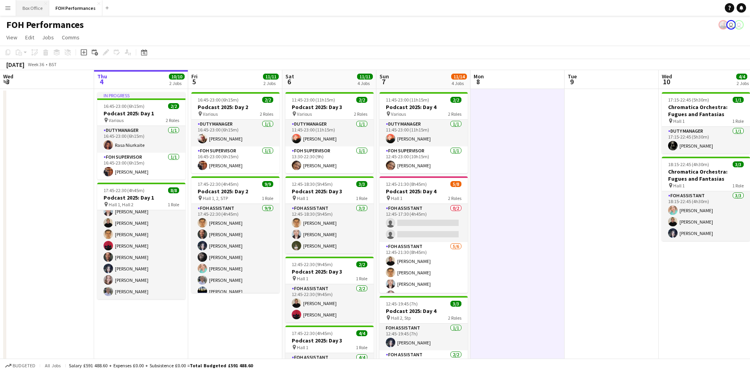
click at [33, 14] on button "Box Office Close" at bounding box center [32, 7] width 33 height 15
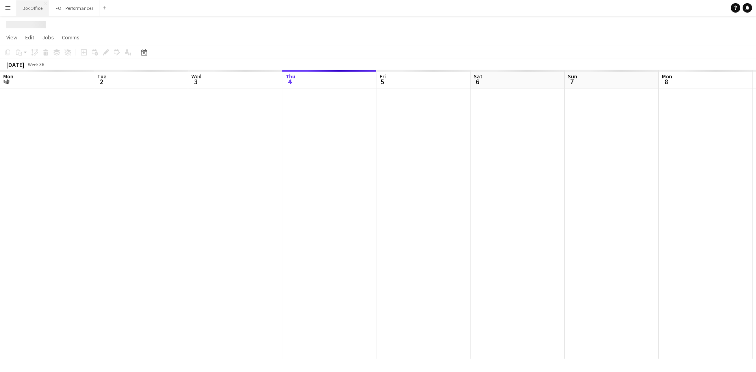
scroll to position [0, 188]
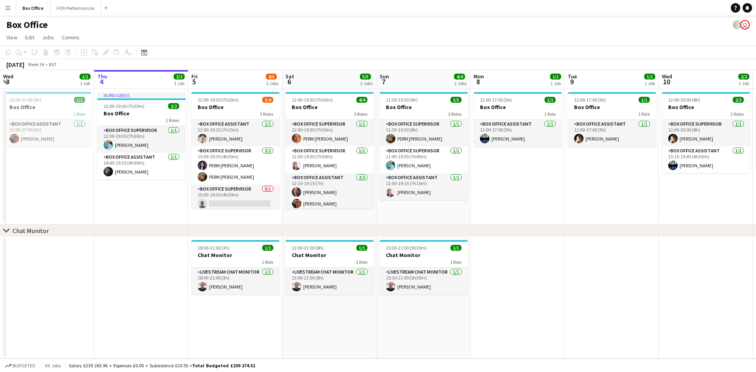
click at [470, 244] on app-date-cell at bounding box center [517, 298] width 94 height 122
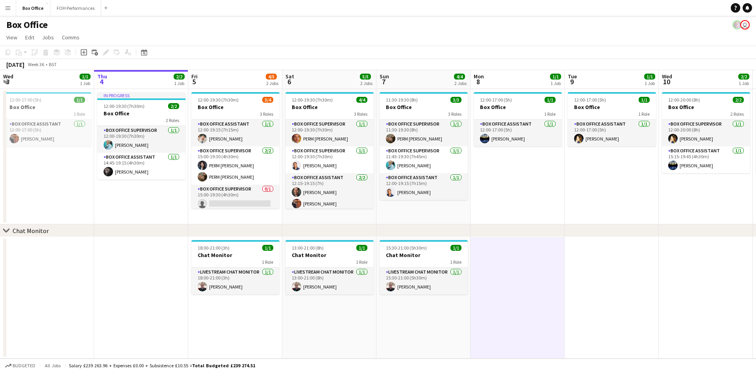
scroll to position [0, 193]
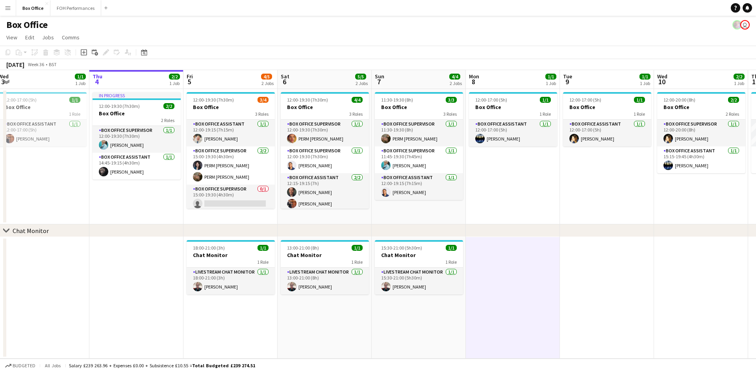
drag, startPoint x: 628, startPoint y: 194, endPoint x: 623, endPoint y: 194, distance: 4.7
click at [470, 194] on app-calendar-viewport "Mon 1 0/1 1 Job Tue 2 2/2 1 Job Wed 3 1/1 1 Job Thu 4 2/2 1 Job Fri 5 4/5 2 Job…" at bounding box center [378, 214] width 756 height 289
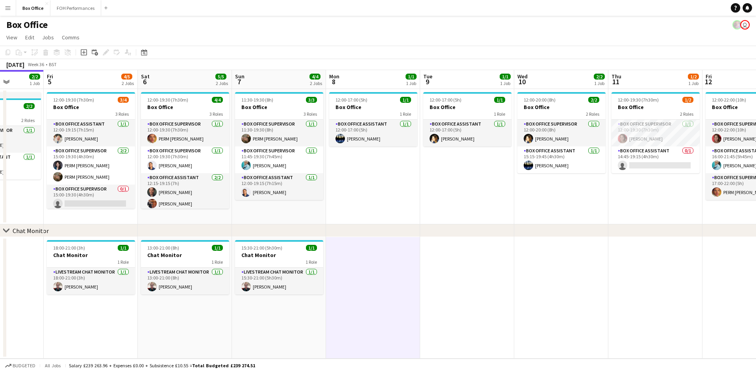
drag, startPoint x: 624, startPoint y: 193, endPoint x: 422, endPoint y: 197, distance: 201.6
click at [422, 197] on app-calendar-viewport "Mon 1 0/1 1 Job Tue 2 2/2 1 Job Wed 3 1/1 1 Job Thu 4 2/2 1 Job Fri 5 4/5 2 Job…" at bounding box center [378, 214] width 756 height 289
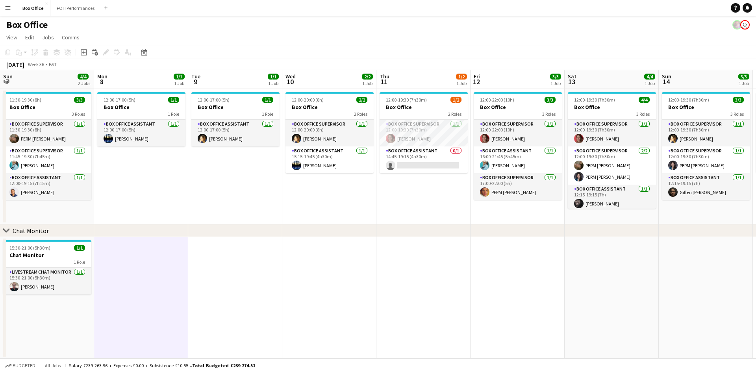
drag, startPoint x: 549, startPoint y: 196, endPoint x: 383, endPoint y: 200, distance: 166.2
click at [383, 200] on app-calendar-viewport "Thu 4 2/2 1 Job Fri 5 4/5 2 Jobs Sat 6 5/5 2 Jobs Sun 7 4/4 2 Jobs Mon 8 1/1 1 …" at bounding box center [378, 214] width 756 height 289
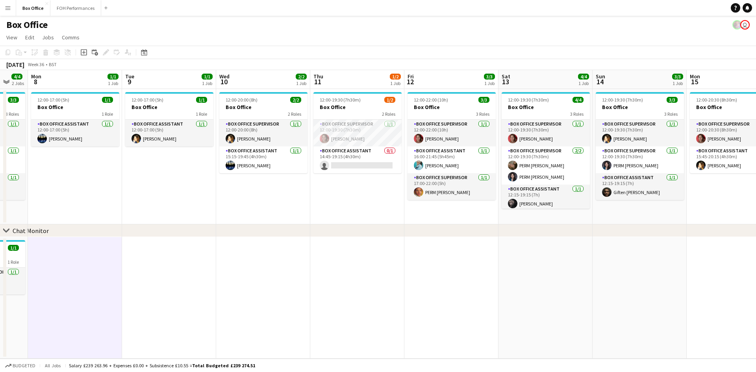
scroll to position [0, 265]
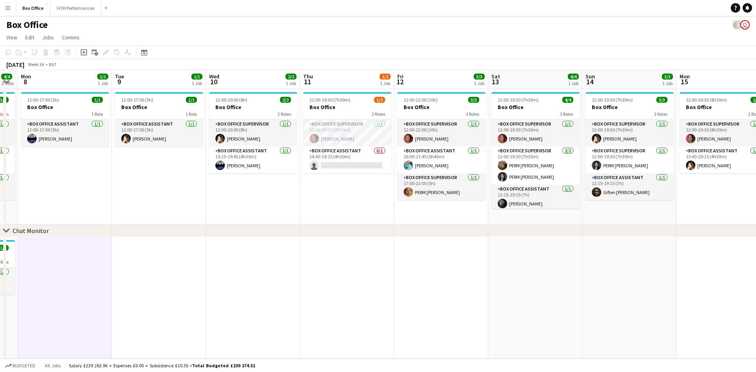
drag, startPoint x: 417, startPoint y: 206, endPoint x: 341, endPoint y: 207, distance: 76.4
click at [341, 207] on app-calendar-viewport "Fri 5 4/5 2 Jobs Sat 6 5/5 2 Jobs Sun 7 4/4 2 Jobs Mon 8 1/1 1 Job Tue 9 1/1 1 …" at bounding box center [378, 214] width 756 height 289
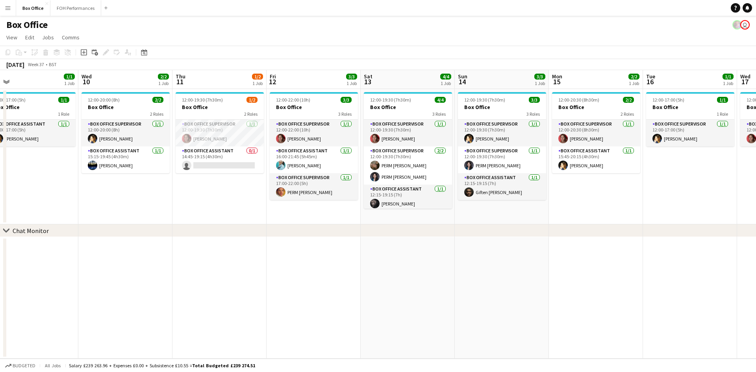
drag, startPoint x: 460, startPoint y: 214, endPoint x: 333, endPoint y: 216, distance: 127.5
click at [333, 216] on app-calendar-viewport "Sat 6 5/5 2 Jobs Sun 7 4/4 2 Jobs Mon 8 1/1 1 Job Tue 9 1/1 1 Job Wed 10 2/2 1 …" at bounding box center [378, 214] width 756 height 289
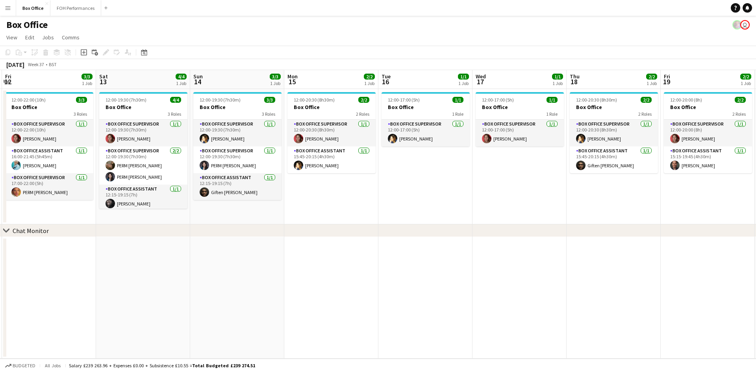
drag, startPoint x: 622, startPoint y: 204, endPoint x: 371, endPoint y: 201, distance: 251.1
click at [357, 208] on app-calendar-viewport "Tue 9 1/1 1 Job Wed 10 2/2 1 Job Thu 11 1/2 1 Job Fri 12 3/3 1 Job Sat 13 4/4 1…" at bounding box center [378, 214] width 756 height 289
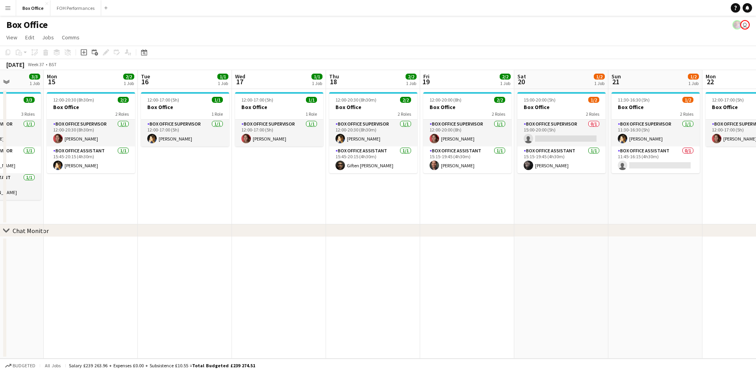
drag, startPoint x: 511, startPoint y: 194, endPoint x: 448, endPoint y: 199, distance: 63.2
click at [363, 203] on app-calendar-viewport "Thu 11 1/2 1 Job Fri 12 3/3 1 Job Sat 13 4/4 1 Job Sun 14 3/3 1 Job Mon 15 2/2 …" at bounding box center [378, 214] width 756 height 289
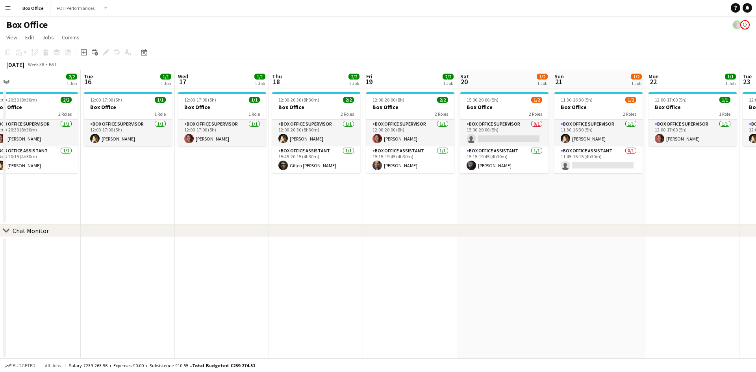
drag, startPoint x: 542, startPoint y: 203, endPoint x: 450, endPoint y: 205, distance: 91.3
click at [394, 210] on app-calendar-viewport "Fri 12 3/3 1 Job Sat 13 4/4 1 Job Sun 14 3/3 1 Job Mon 15 2/2 1 Job Tue 16 1/1 …" at bounding box center [378, 214] width 756 height 289
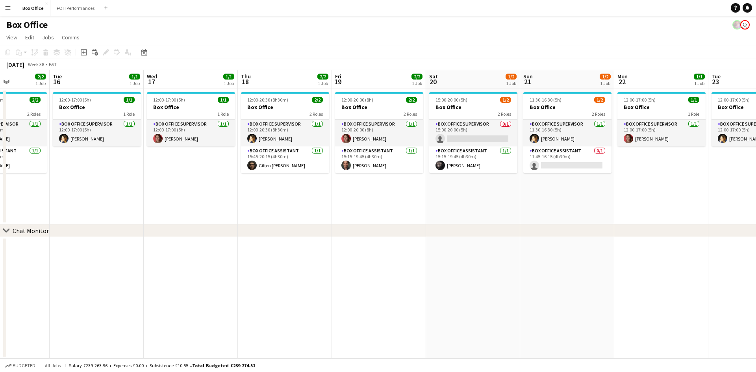
drag, startPoint x: 411, startPoint y: 214, endPoint x: 341, endPoint y: 213, distance: 69.7
click at [341, 213] on app-calendar-viewport "Sat 13 4/4 1 Job Sun 14 3/3 1 Job Mon 15 2/2 1 Job Tue 16 1/1 1 Job Wed 17 1/1 …" at bounding box center [378, 214] width 756 height 289
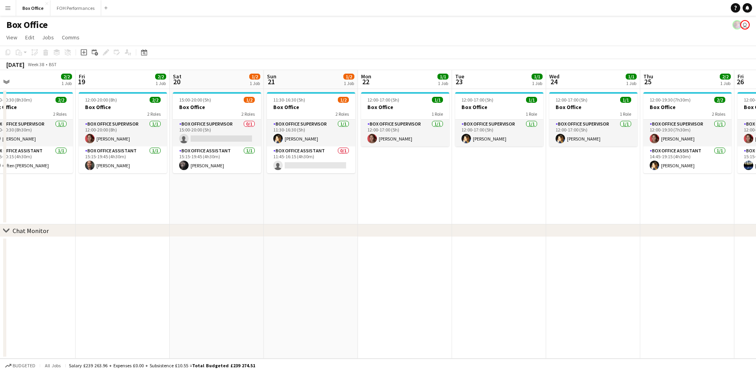
drag, startPoint x: 584, startPoint y: 185, endPoint x: 422, endPoint y: 194, distance: 162.4
click at [422, 194] on app-calendar-viewport "Mon 15 2/2 1 Job Tue 16 1/1 1 Job Wed 17 1/1 1 Job Thu 18 2/2 1 Job Fri 19 2/2 …" at bounding box center [378, 214] width 756 height 289
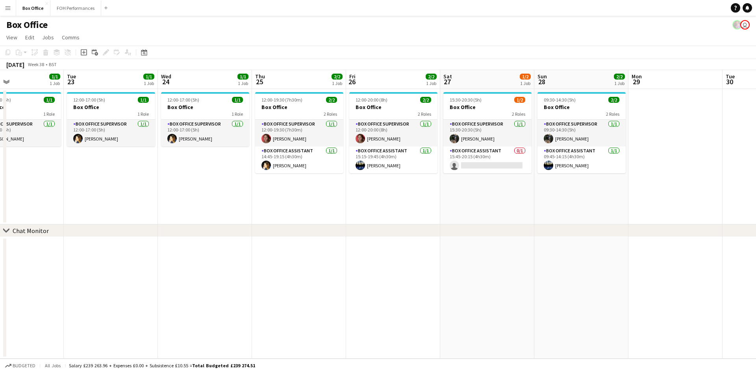
scroll to position [0, 226]
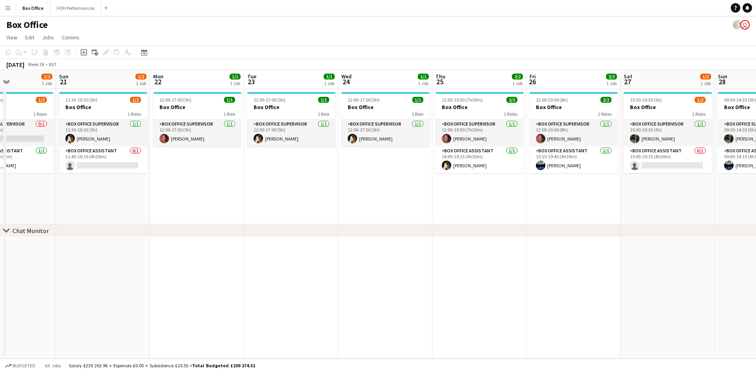
drag, startPoint x: 569, startPoint y: 191, endPoint x: 370, endPoint y: 192, distance: 198.8
click at [370, 192] on app-calendar-viewport "Thu 18 2/2 1 Job Fri 19 2/2 1 Job Sat 20 1/2 1 Job Sun 21 1/2 1 Job Mon 22 1/1 …" at bounding box center [378, 214] width 756 height 289
